Goal: Find specific page/section: Find specific page/section

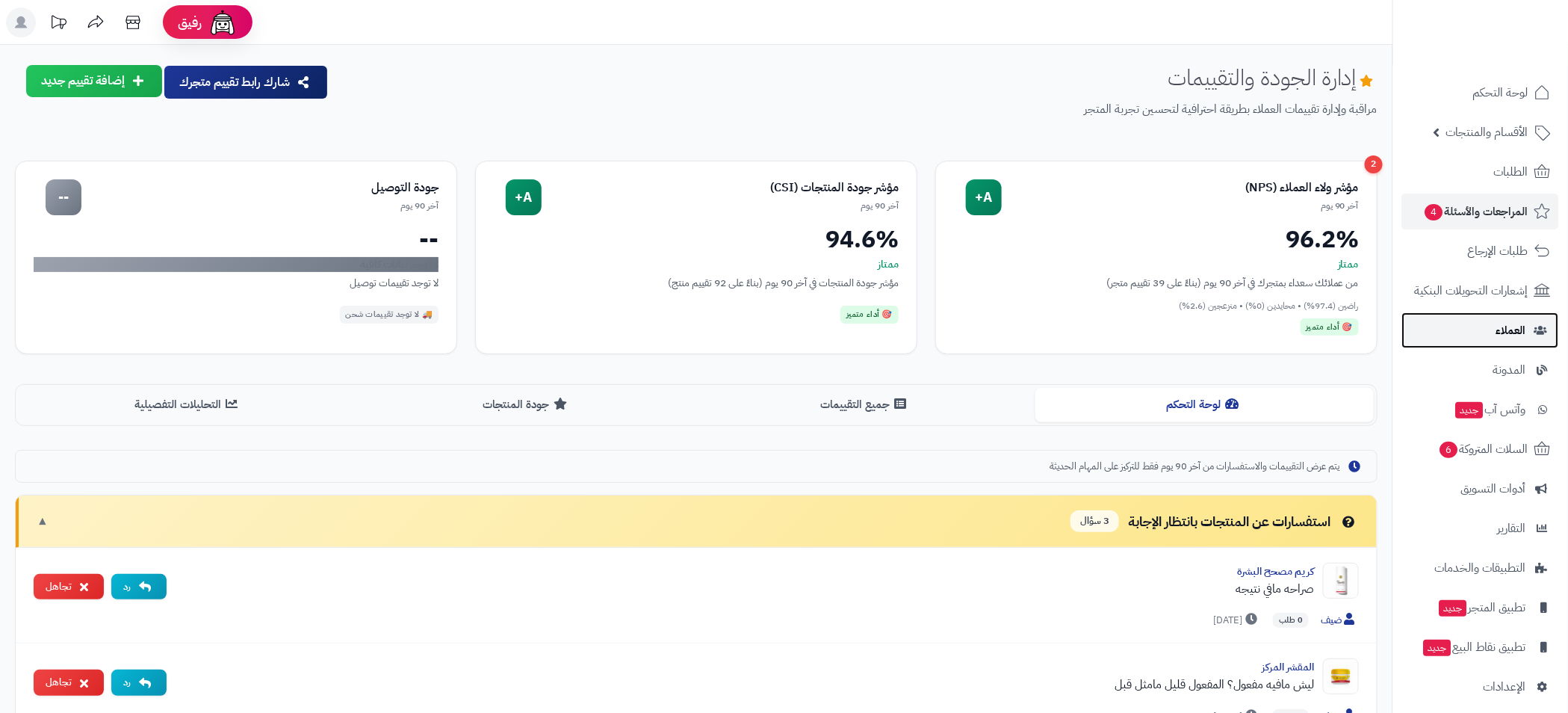
click at [1479, 317] on link "العملاء" at bounding box center [1481, 331] width 157 height 36
